Goal: Use online tool/utility

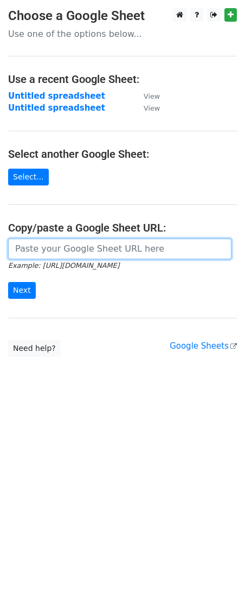
click at [114, 250] on input "url" at bounding box center [120, 249] width 224 height 21
paste input "[URL][DOMAIN_NAME]"
type input "[URL][DOMAIN_NAME]"
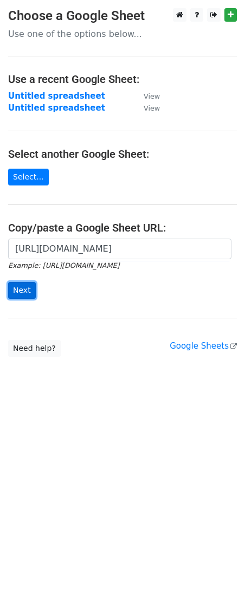
click at [24, 291] on input "Next" at bounding box center [22, 290] width 28 height 17
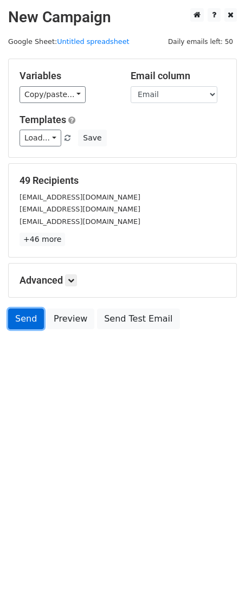
click at [21, 318] on link "Send" at bounding box center [26, 319] width 36 height 21
